Goal: Download file/media

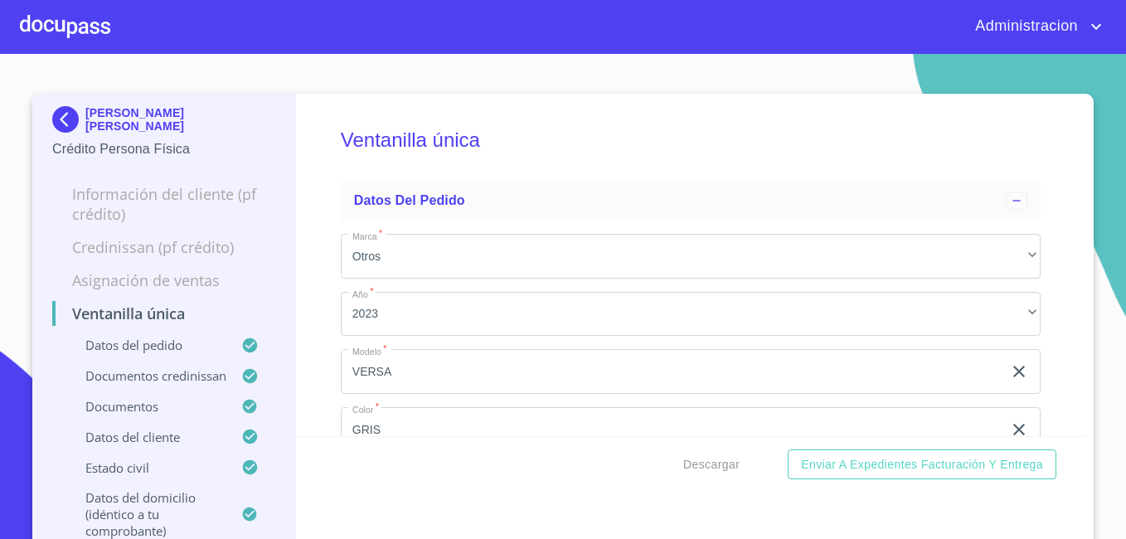
click at [109, 116] on p "[PERSON_NAME] [PERSON_NAME]" at bounding box center [180, 119] width 190 height 27
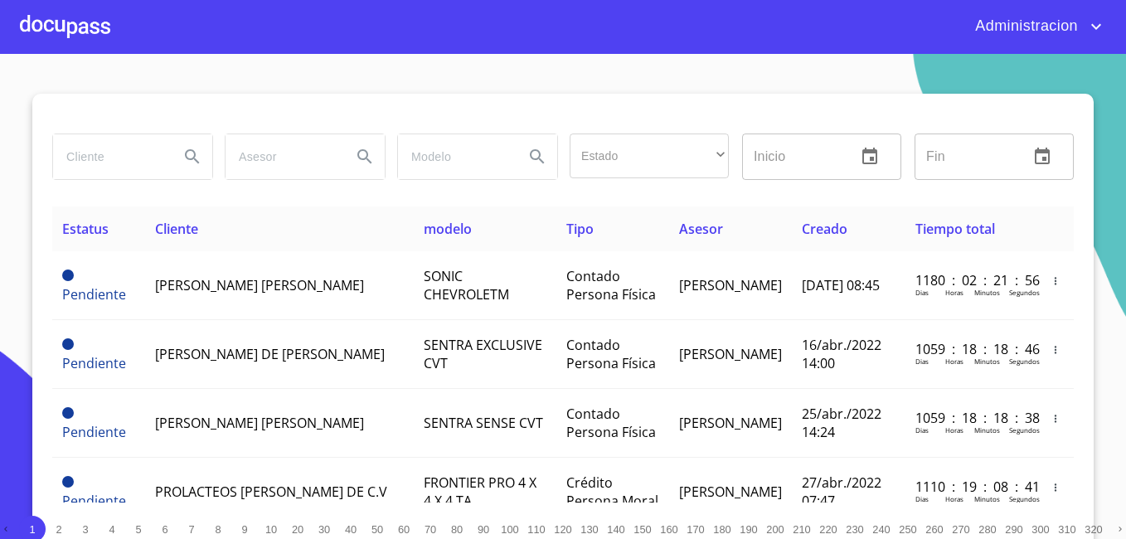
click at [120, 169] on input "search" at bounding box center [109, 156] width 113 height 45
type input "EDIFICACIONES"
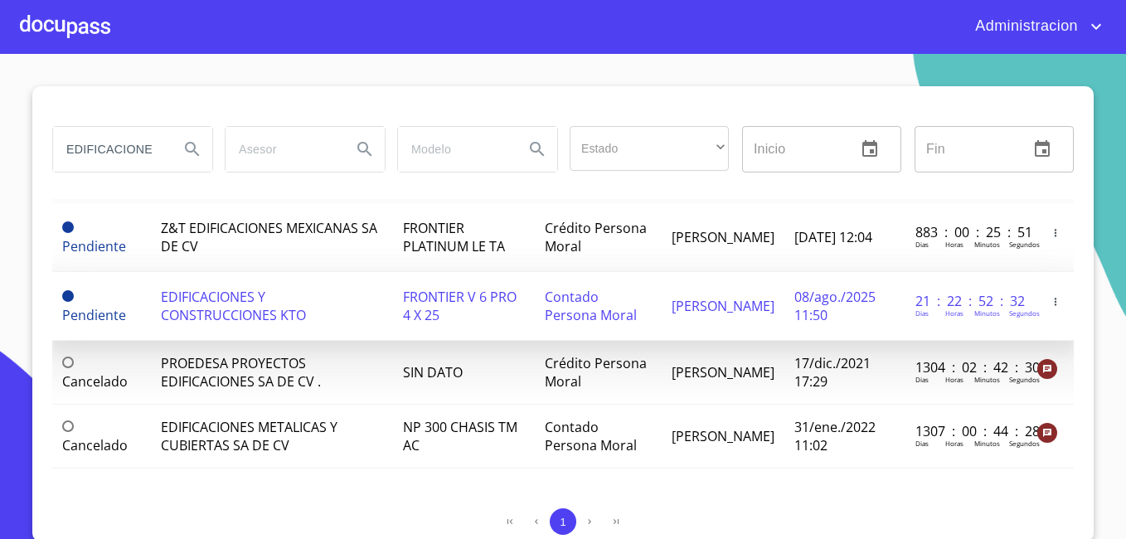
scroll to position [10, 0]
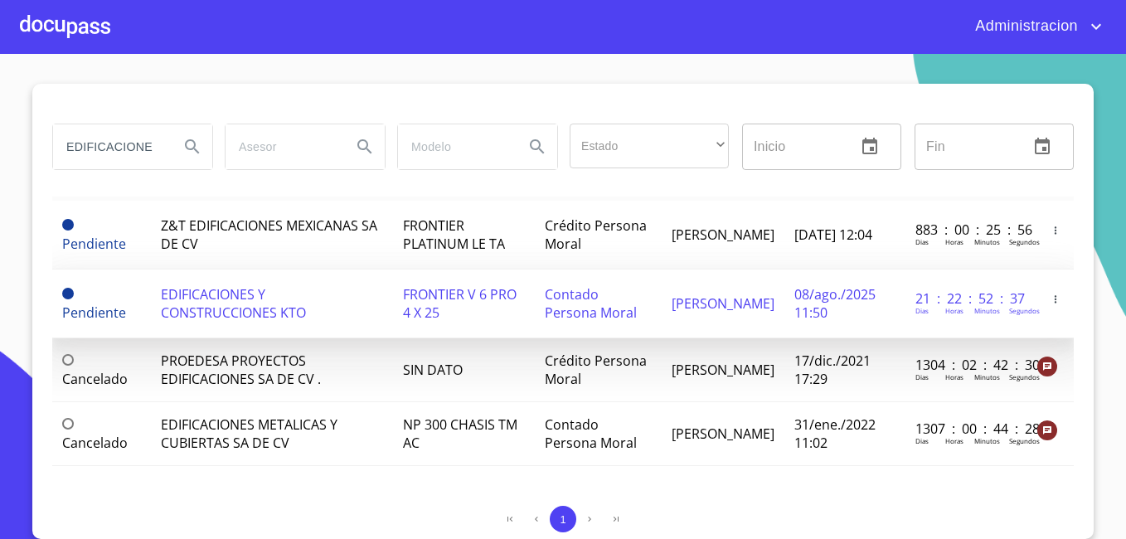
click at [238, 298] on span "EDIFICACIONES Y CONSTRUCCIONES KTO" at bounding box center [233, 303] width 145 height 36
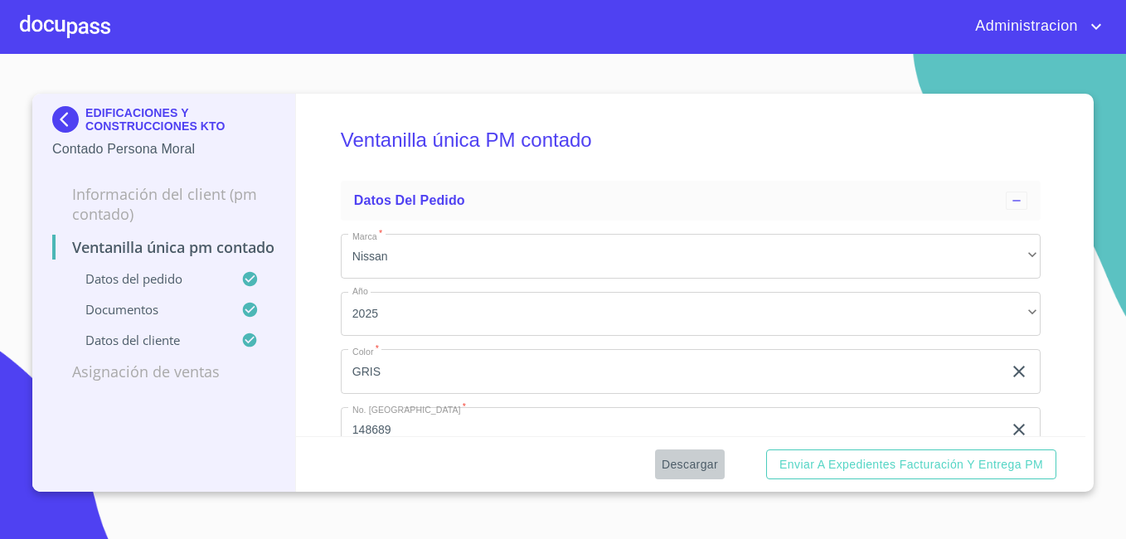
click at [705, 458] on span "Descargar" at bounding box center [689, 464] width 56 height 21
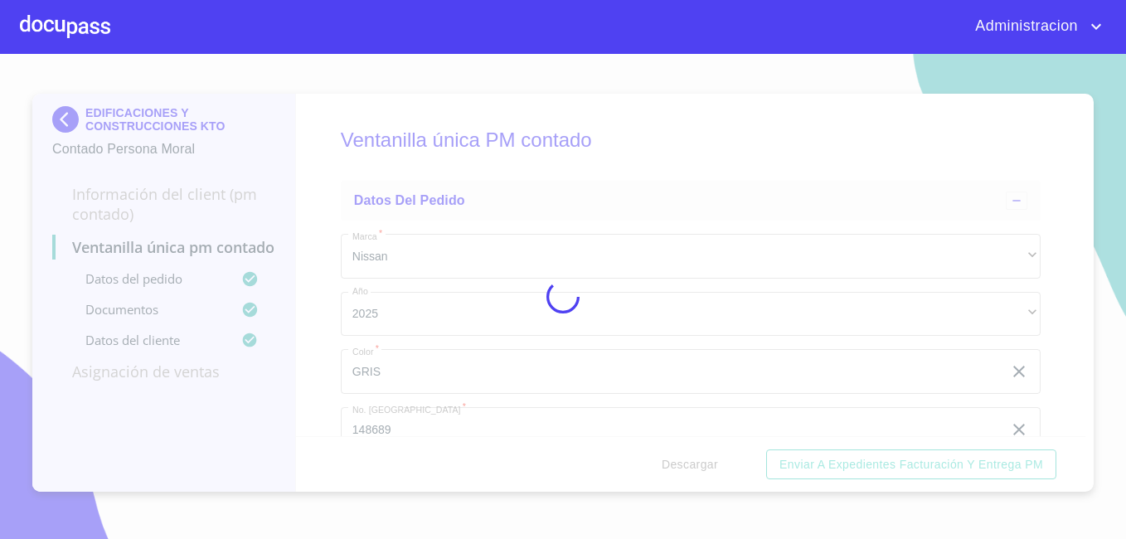
click at [705, 458] on div at bounding box center [563, 296] width 1126 height 485
click at [705, 458] on div "0%" at bounding box center [563, 296] width 1126 height 485
click at [705, 458] on div "15%" at bounding box center [563, 296] width 1126 height 485
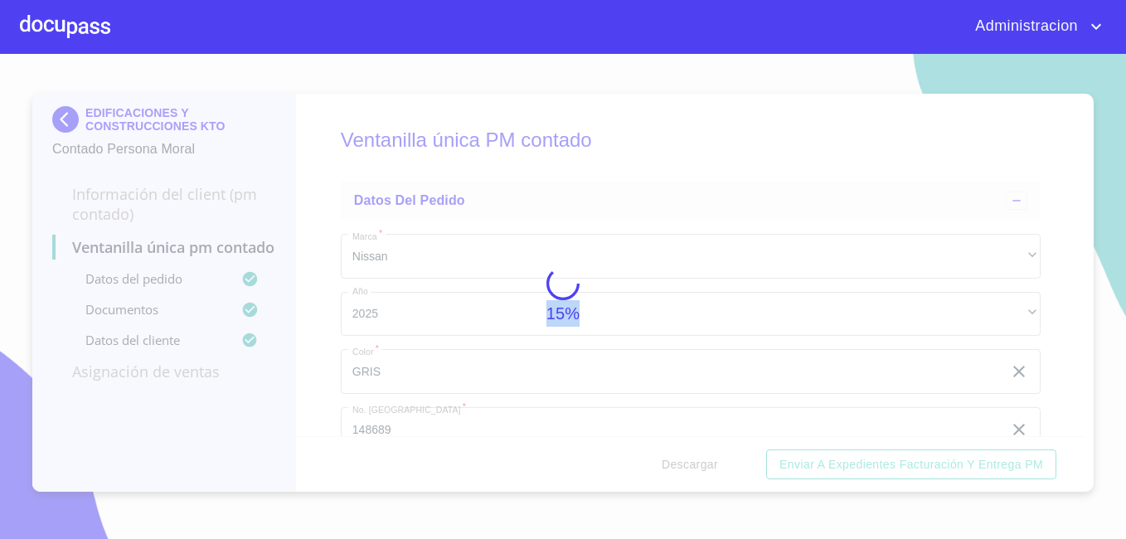
click at [705, 458] on div "15%" at bounding box center [563, 296] width 1126 height 485
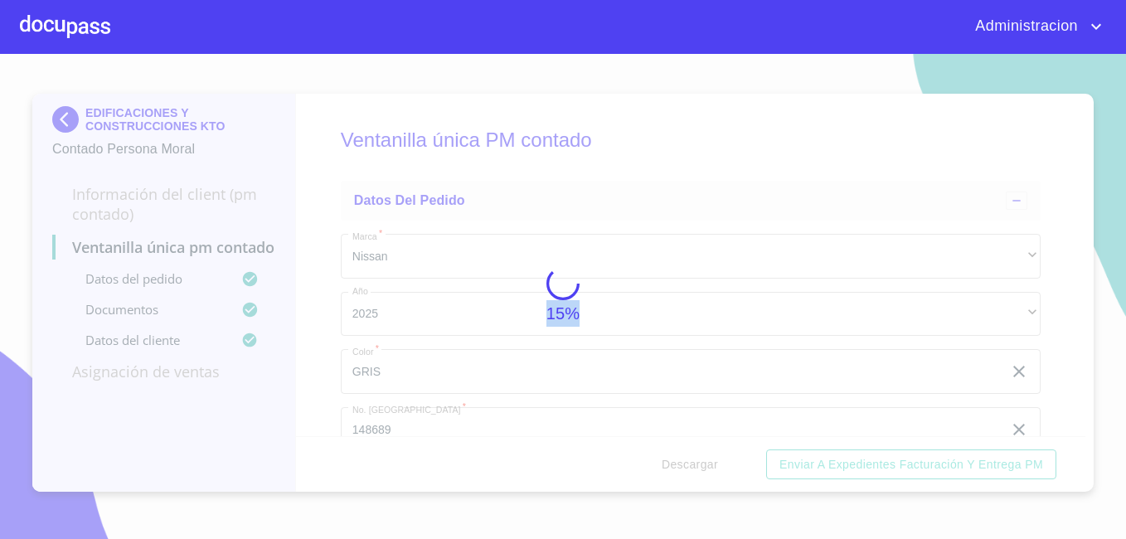
click at [705, 458] on div "15%" at bounding box center [563, 296] width 1126 height 485
